Goal: Information Seeking & Learning: Learn about a topic

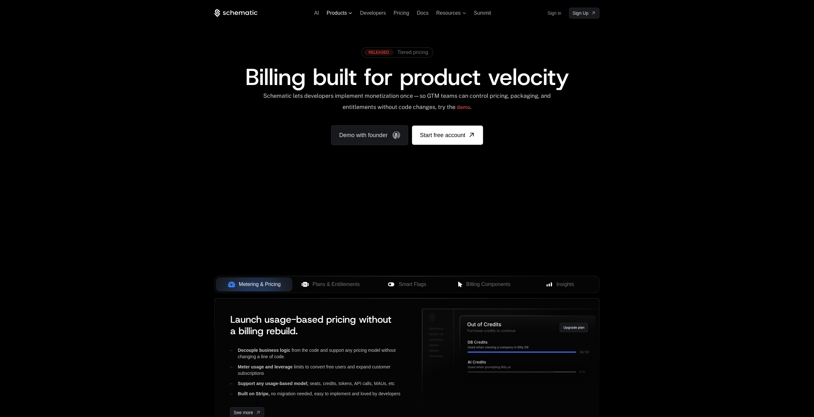
click at [342, 15] on span "Products" at bounding box center [337, 13] width 20 height 6
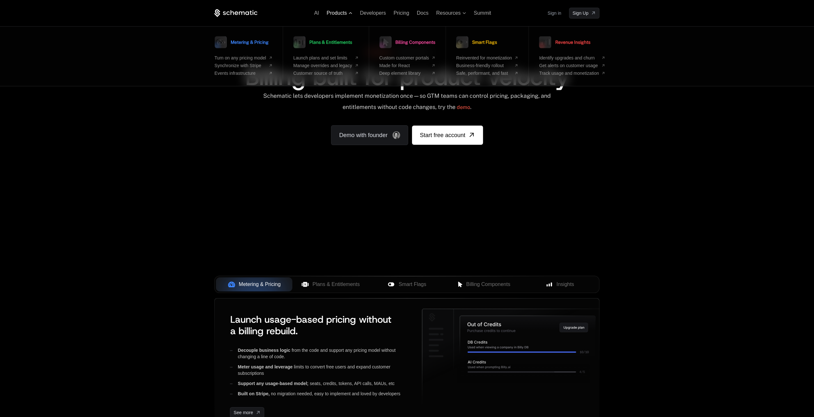
click at [342, 15] on span "Products" at bounding box center [337, 13] width 20 height 6
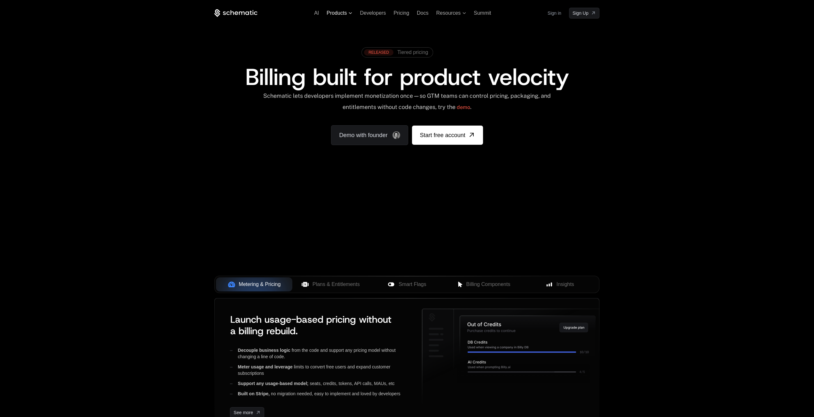
click at [342, 15] on span "Products" at bounding box center [337, 13] width 20 height 6
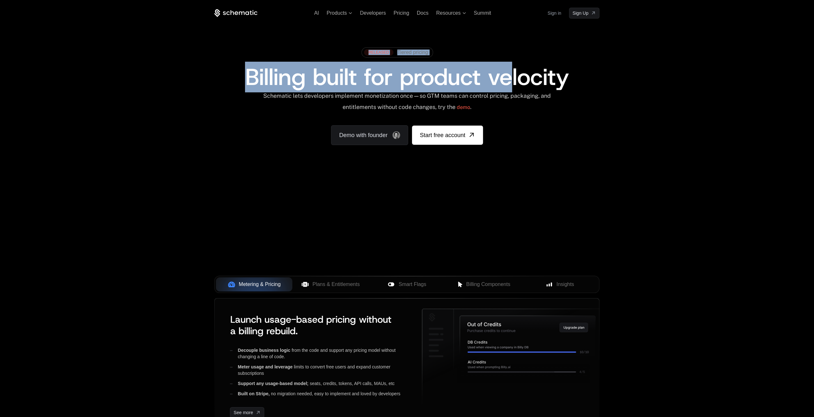
drag, startPoint x: 361, startPoint y: 51, endPoint x: 514, endPoint y: 64, distance: 153.5
click at [514, 64] on div "RELEASED Tiered pricing Billing built for product velocity" at bounding box center [406, 66] width 385 height 44
click at [549, 46] on div "RELEASED Tiered pricing" at bounding box center [406, 54] width 385 height 21
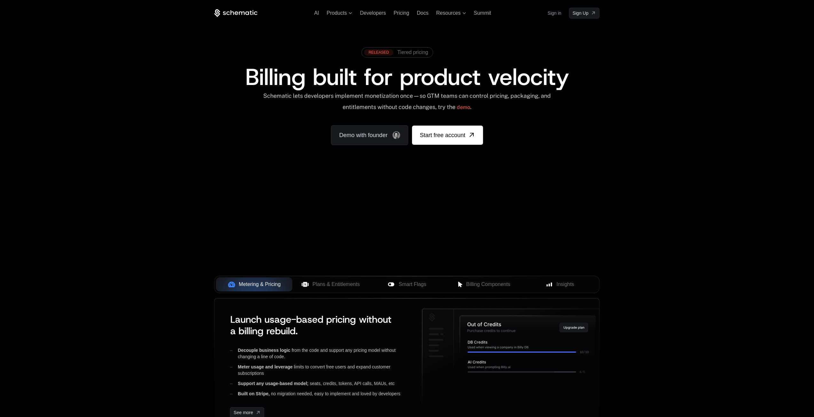
click at [600, 83] on div "RELEASED Tiered pricing Billing built for product velocity Schematic lets devel…" at bounding box center [407, 95] width 416 height 152
click at [713, 227] on div "AI Products Developers Pricing Docs Resources Summit Sign in Sign Up RELEASED T…" at bounding box center [407, 223] width 814 height 446
